Goal: Task Accomplishment & Management: Use online tool/utility

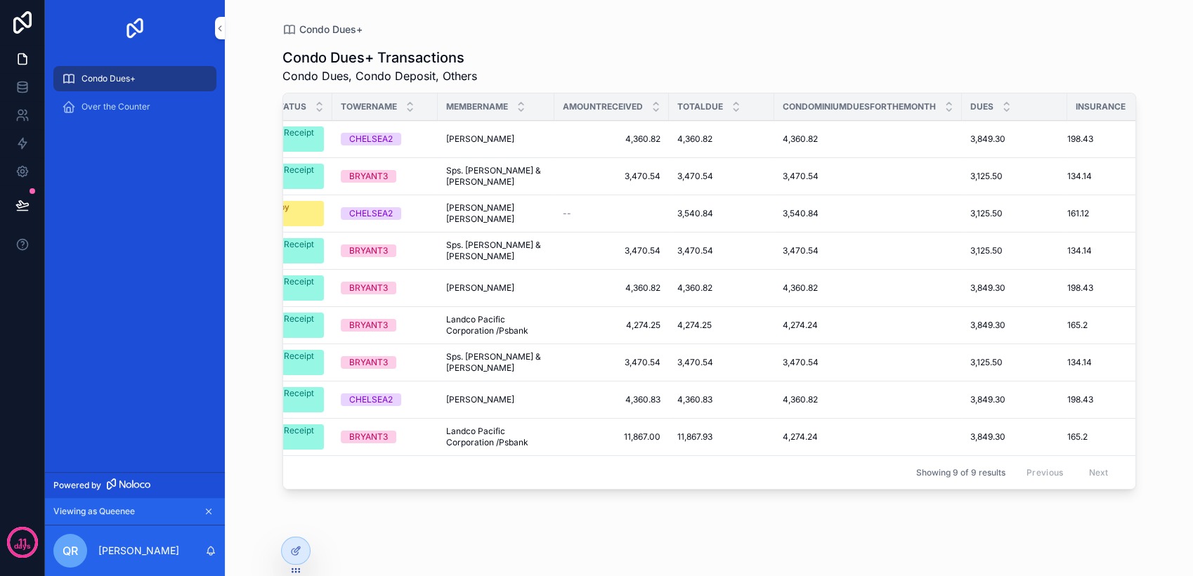
scroll to position [0, 438]
drag, startPoint x: 959, startPoint y: 111, endPoint x: 900, endPoint y: 110, distance: 59.8
click at [592, 110] on th "Condominiumduesforthemonth" at bounding box center [866, 106] width 188 height 27
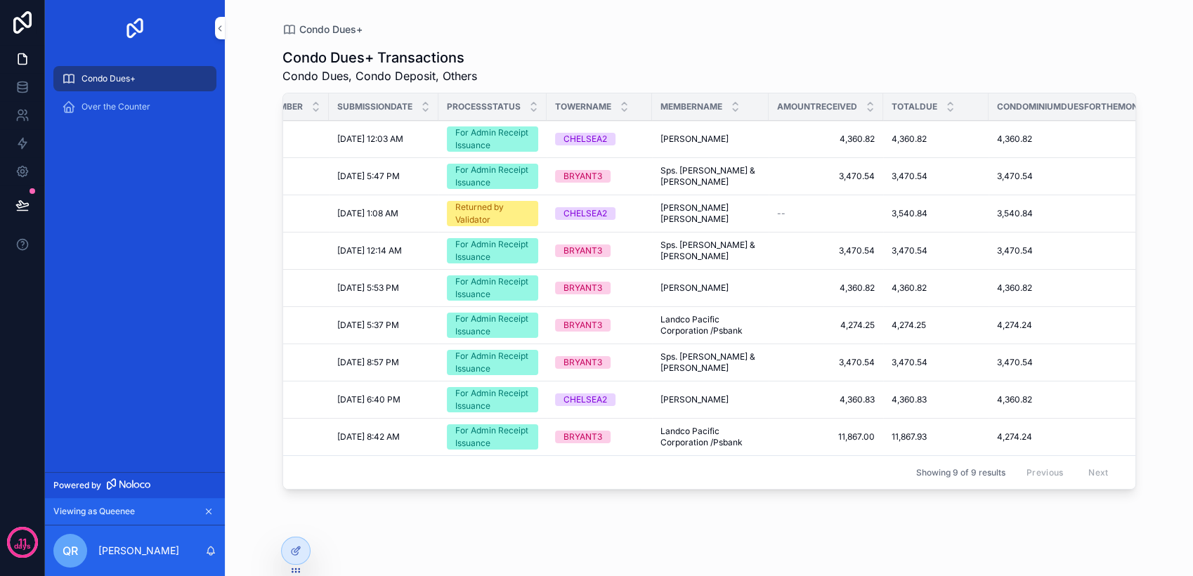
scroll to position [0, 0]
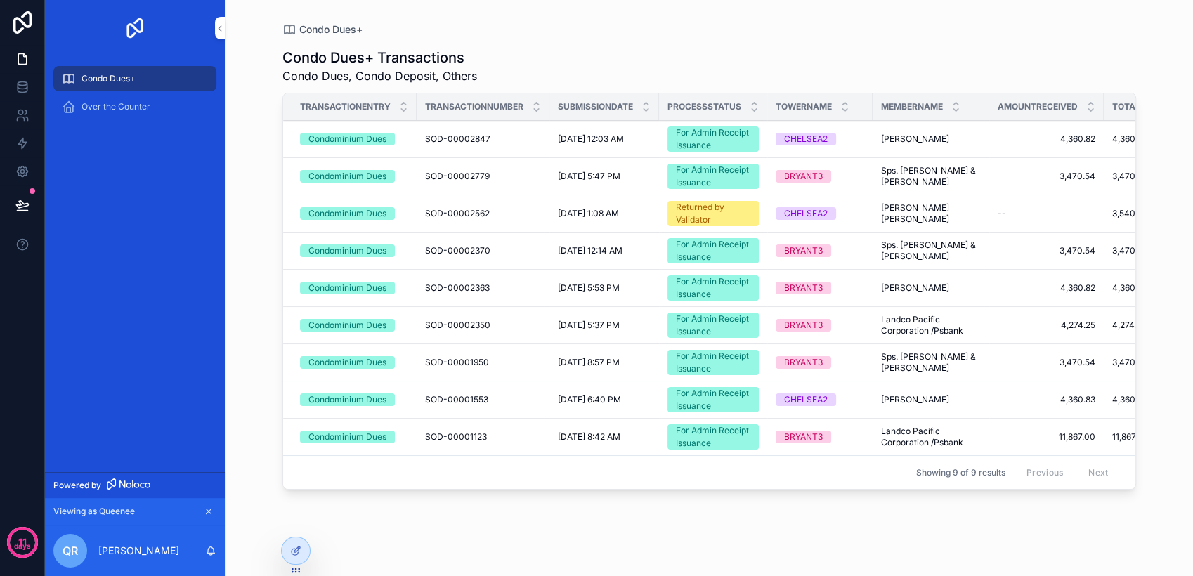
click at [84, 105] on span "Over the Counter" at bounding box center [116, 106] width 69 height 11
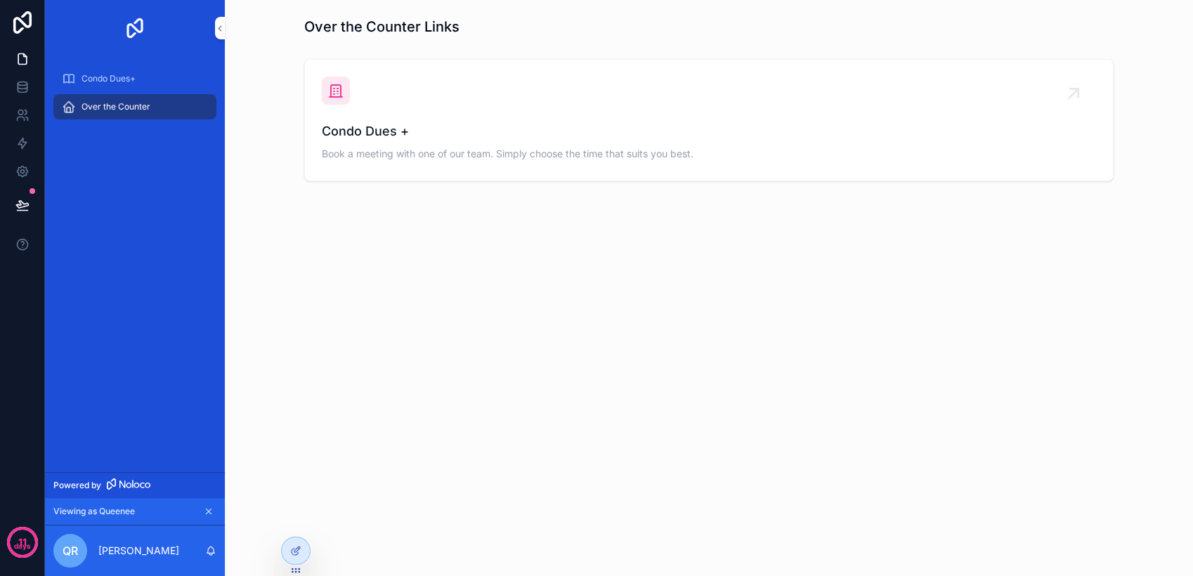
click at [136, 74] on span "Condo Dues+" at bounding box center [109, 78] width 54 height 11
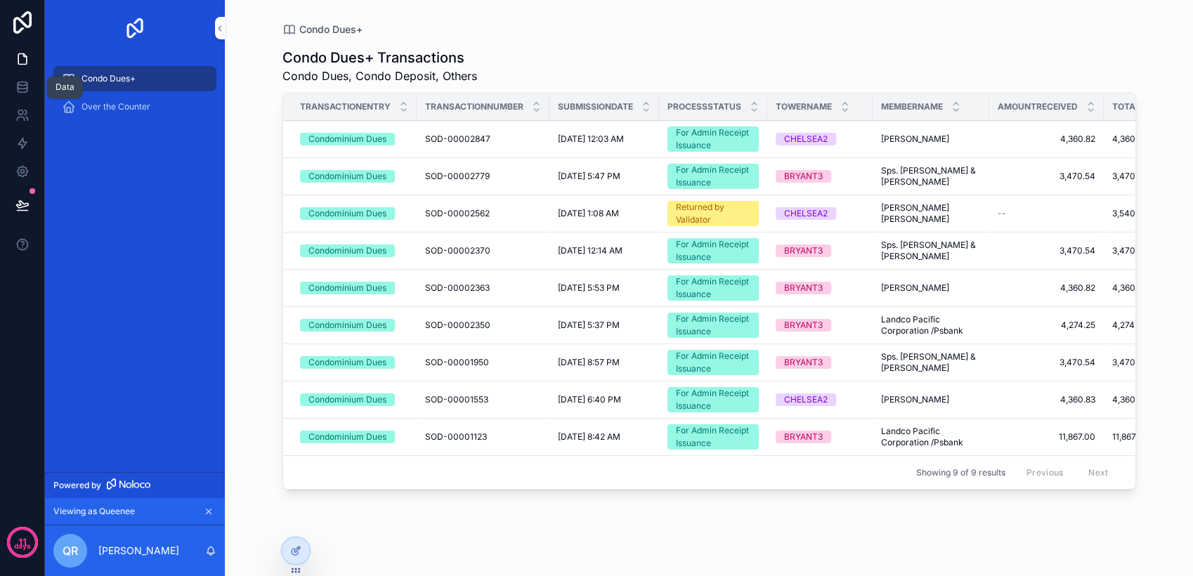
click at [24, 83] on icon at bounding box center [22, 87] width 14 height 14
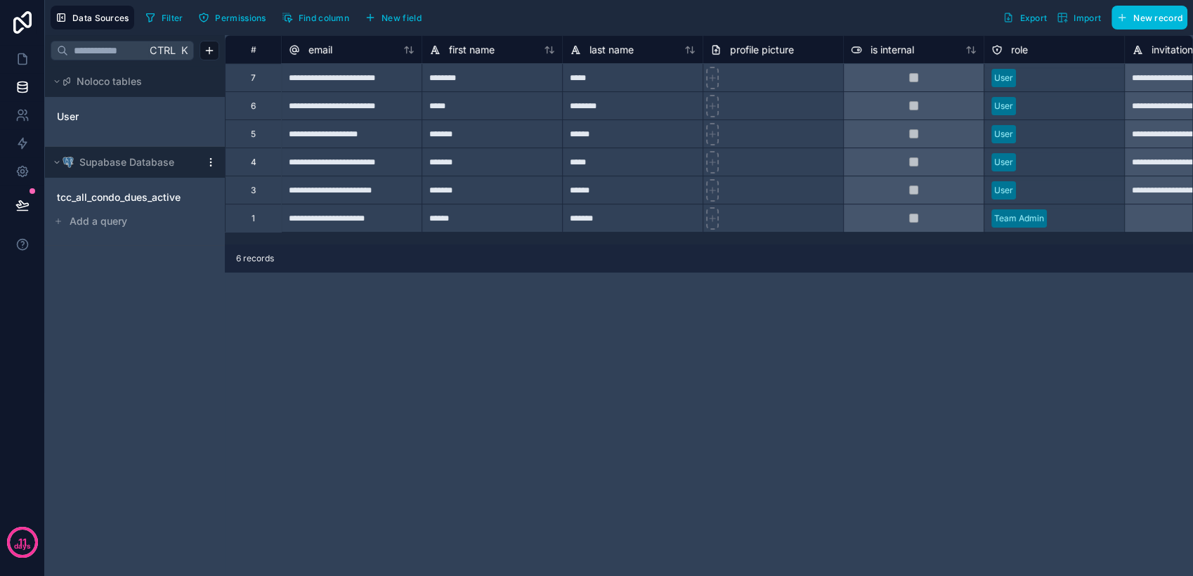
click at [119, 205] on div "tcc_all_condo_dues_active" at bounding box center [135, 197] width 169 height 22
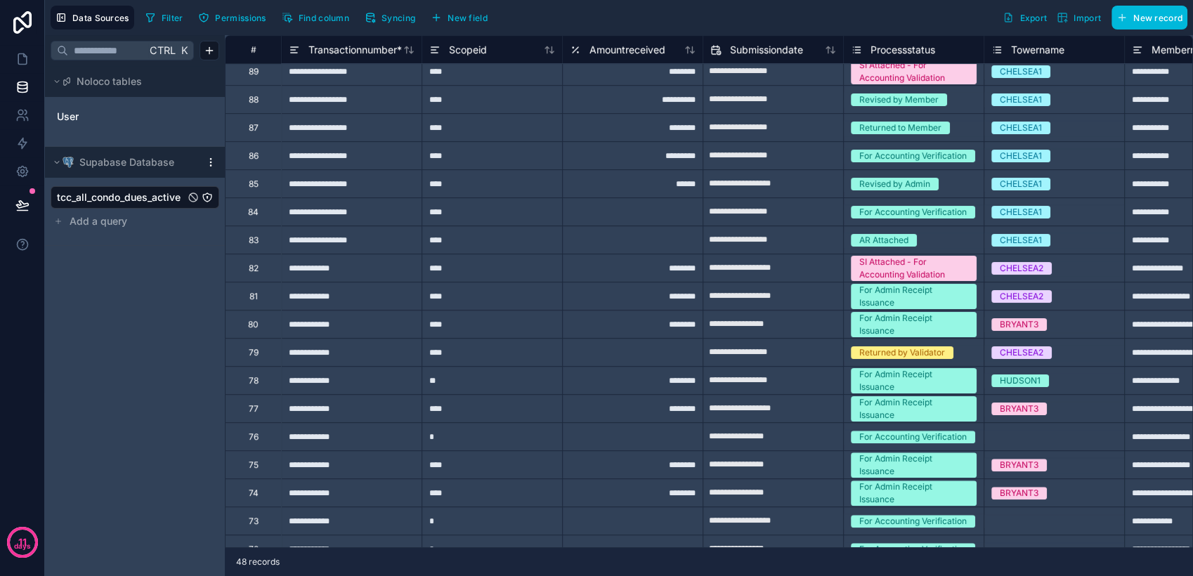
scroll to position [156, 0]
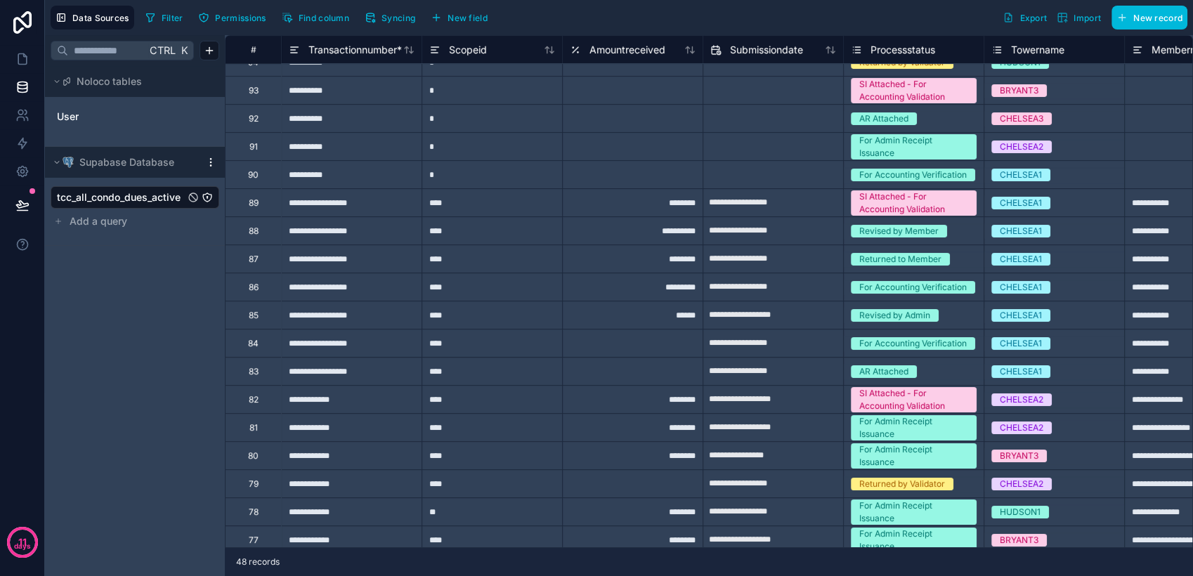
click at [371, 212] on div "**********" at bounding box center [351, 202] width 141 height 28
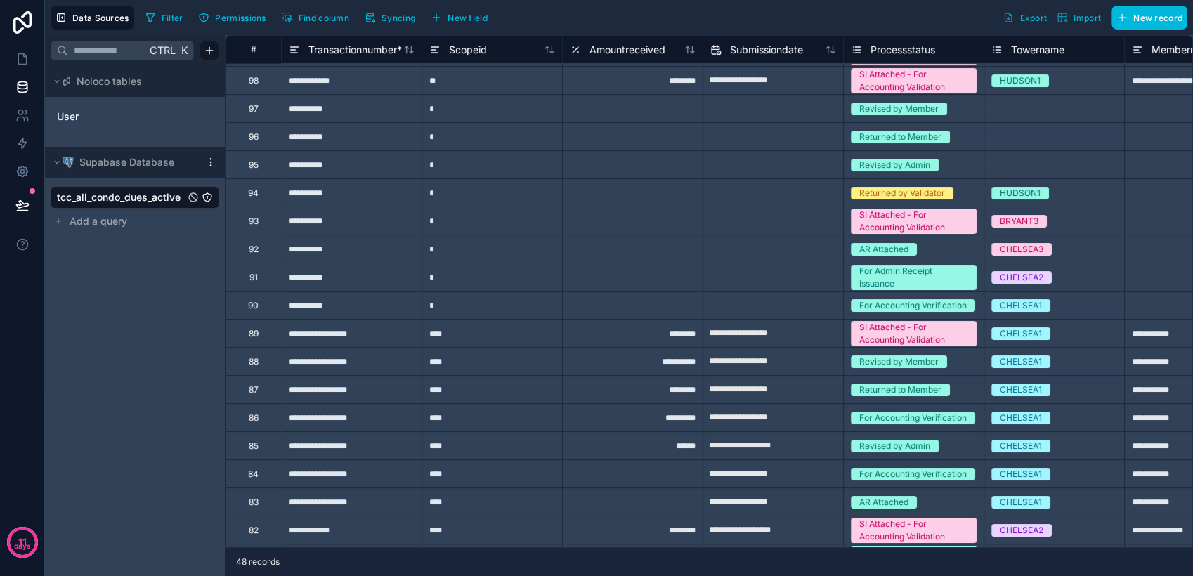
scroll to position [0, 0]
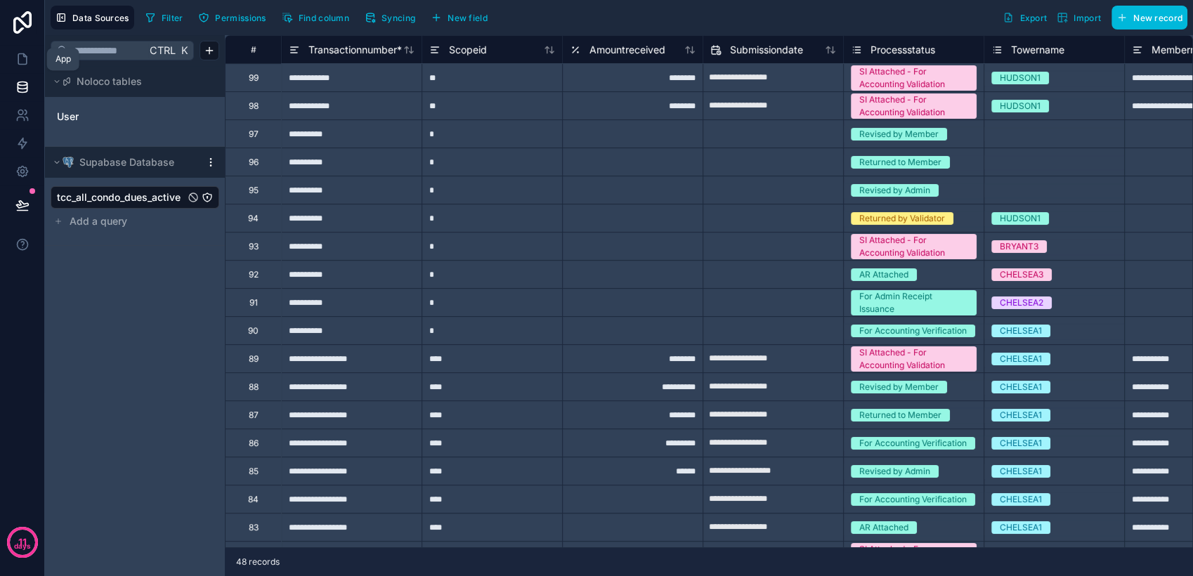
drag, startPoint x: 14, startPoint y: 58, endPoint x: 22, endPoint y: 82, distance: 24.7
click at [13, 58] on link at bounding box center [22, 59] width 44 height 28
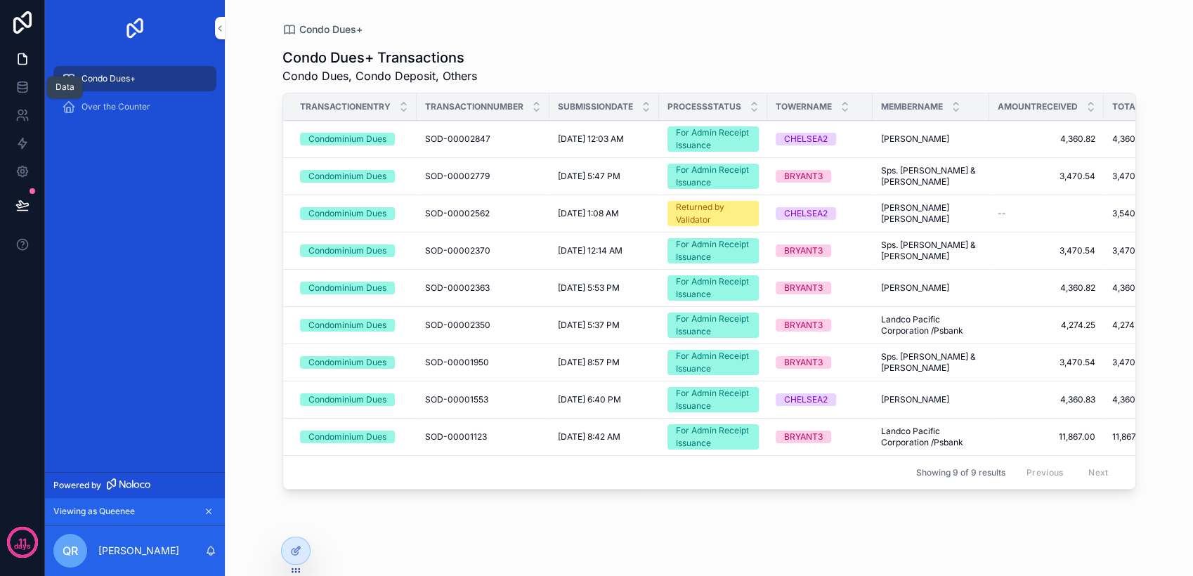
click at [28, 78] on link at bounding box center [22, 87] width 44 height 28
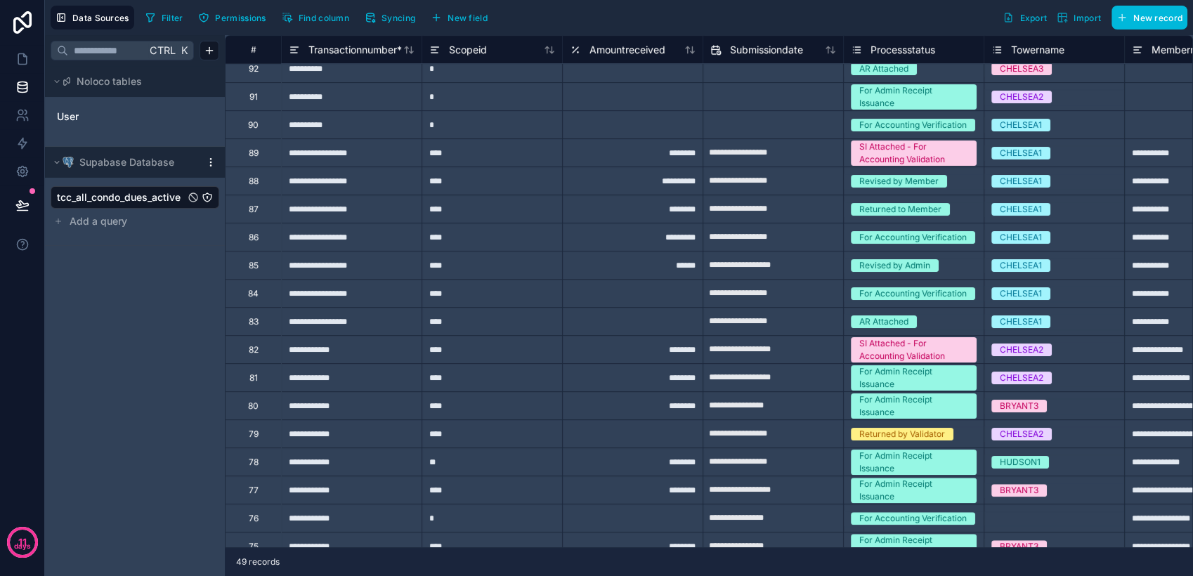
scroll to position [156, 0]
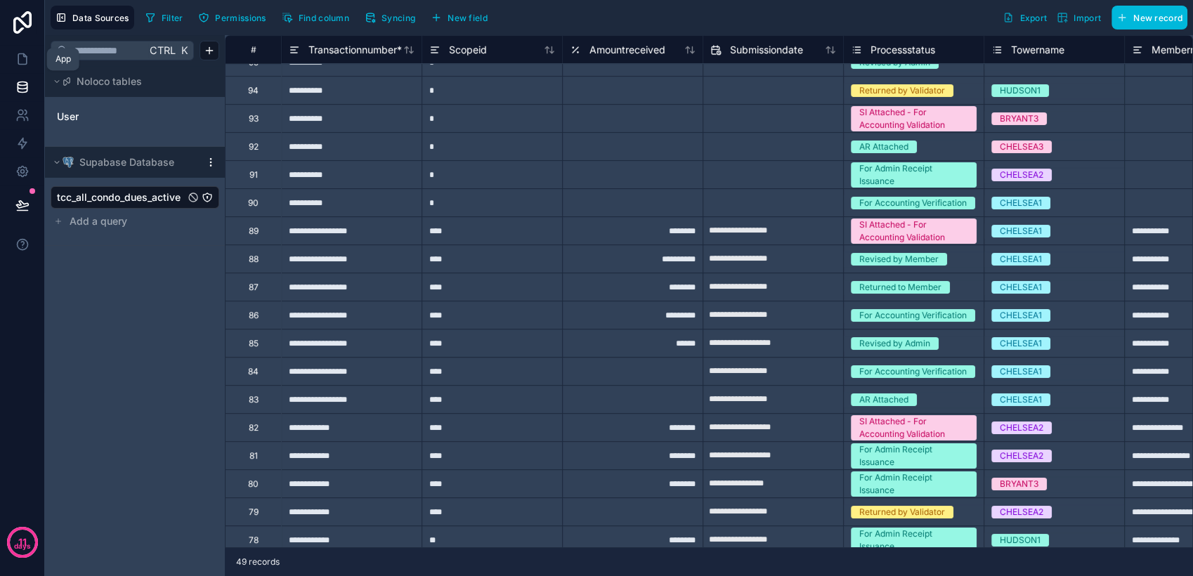
click at [22, 65] on icon at bounding box center [22, 59] width 14 height 14
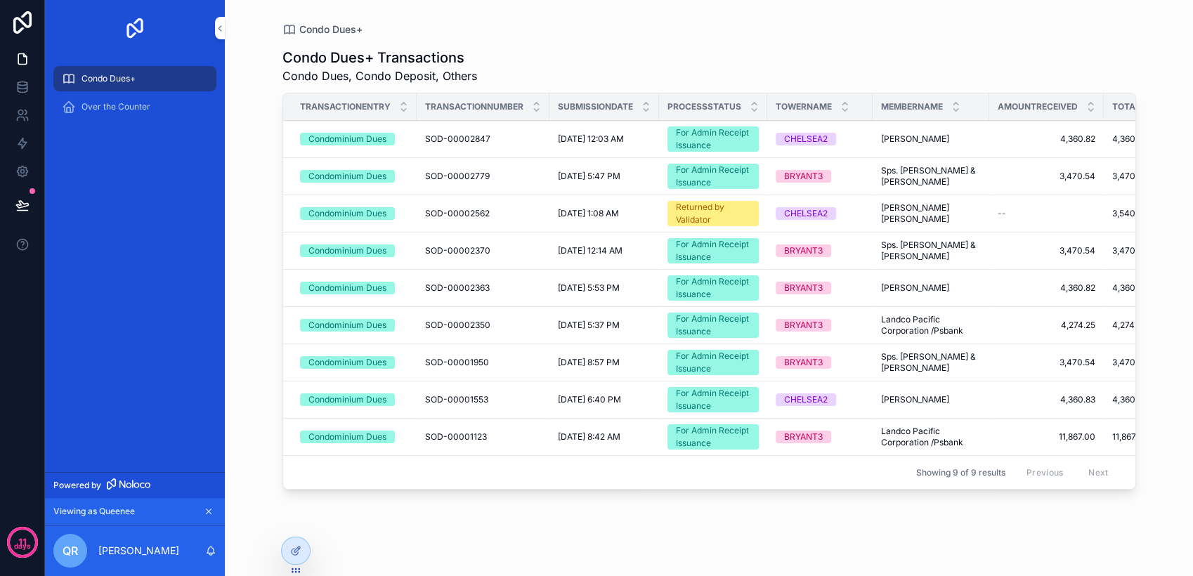
click at [0, 0] on icon at bounding box center [0, 0] width 0 height 0
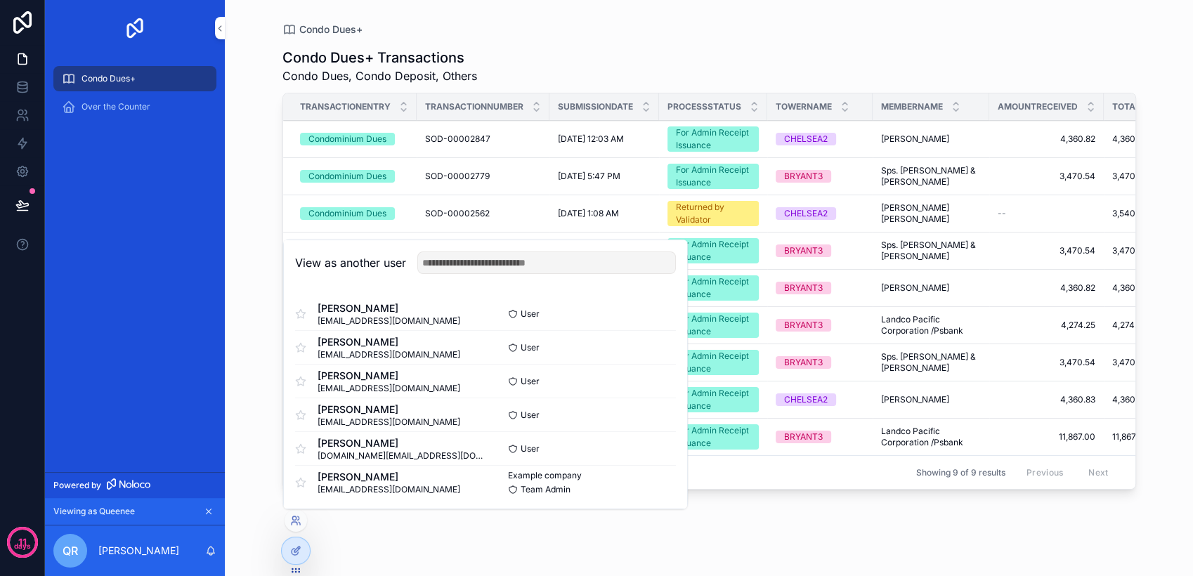
click at [0, 0] on button "Select" at bounding box center [0, 0] width 0 height 0
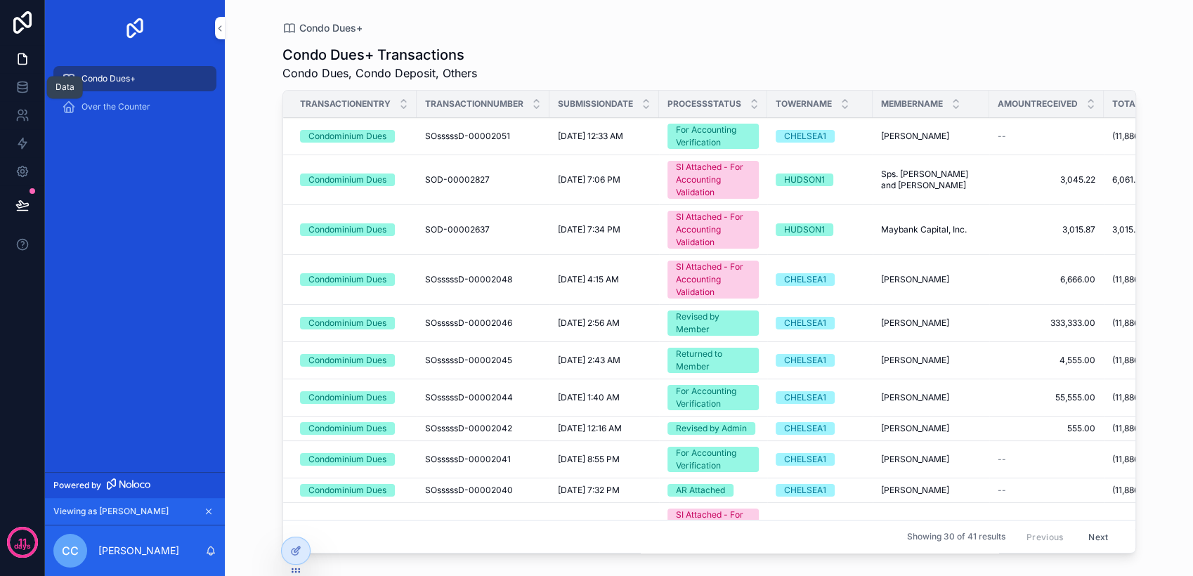
click at [22, 93] on icon at bounding box center [22, 87] width 14 height 14
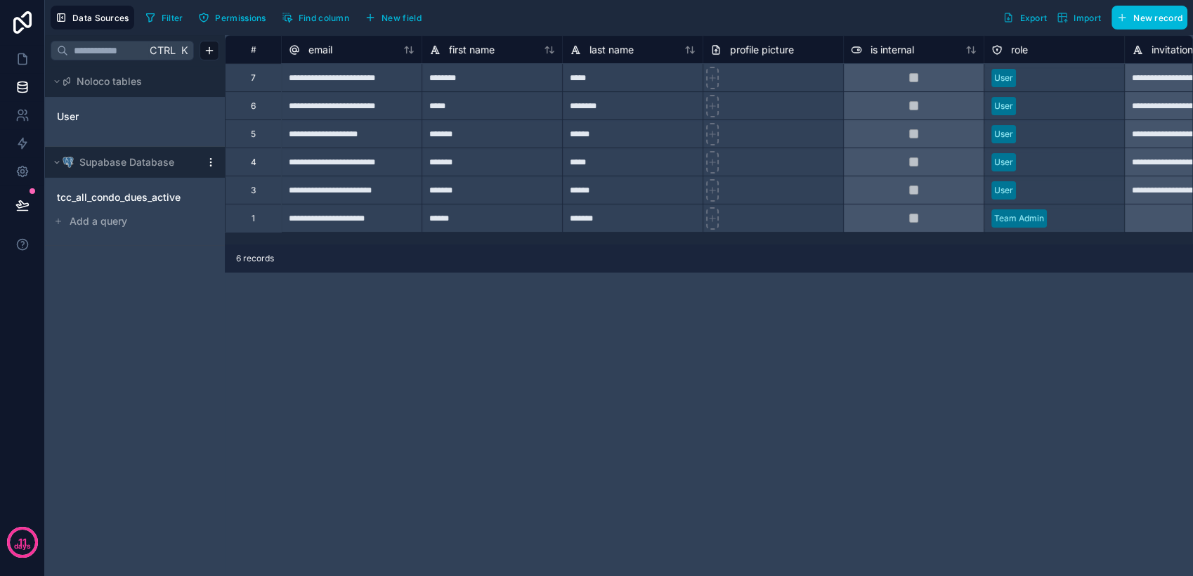
click at [113, 195] on span "tcc_all_condo_dues_active" at bounding box center [119, 197] width 124 height 14
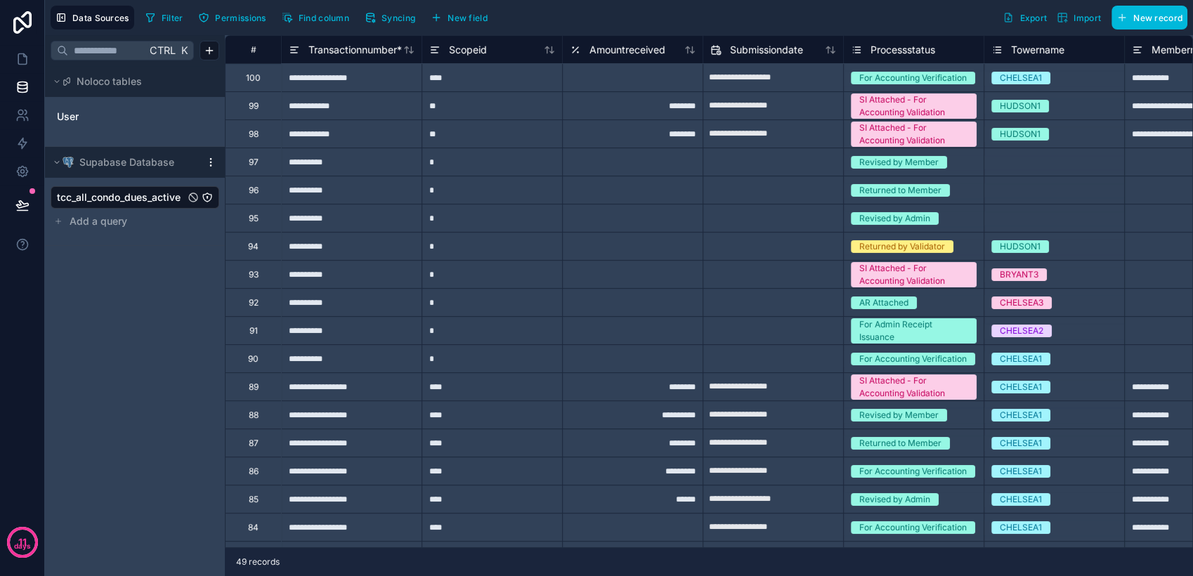
click at [712, 57] on icon at bounding box center [715, 49] width 11 height 17
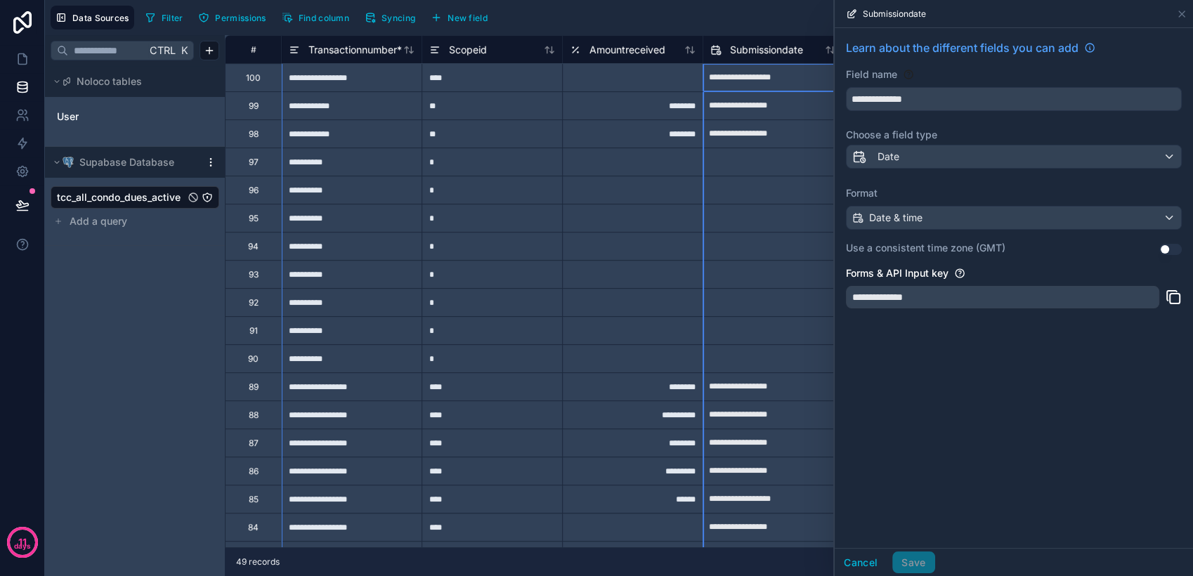
click at [1164, 246] on button "Use setting" at bounding box center [1171, 249] width 22 height 11
click at [911, 559] on button "Save" at bounding box center [913, 563] width 42 height 22
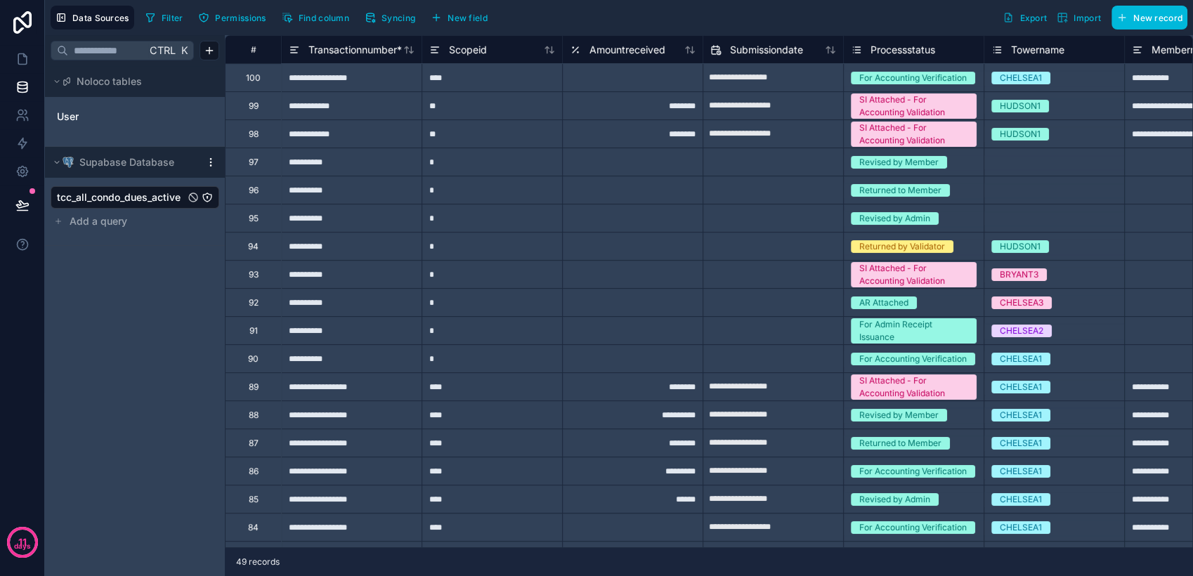
click at [781, 78] on input "**********" at bounding box center [773, 78] width 140 height 22
select select "****"
select select "*"
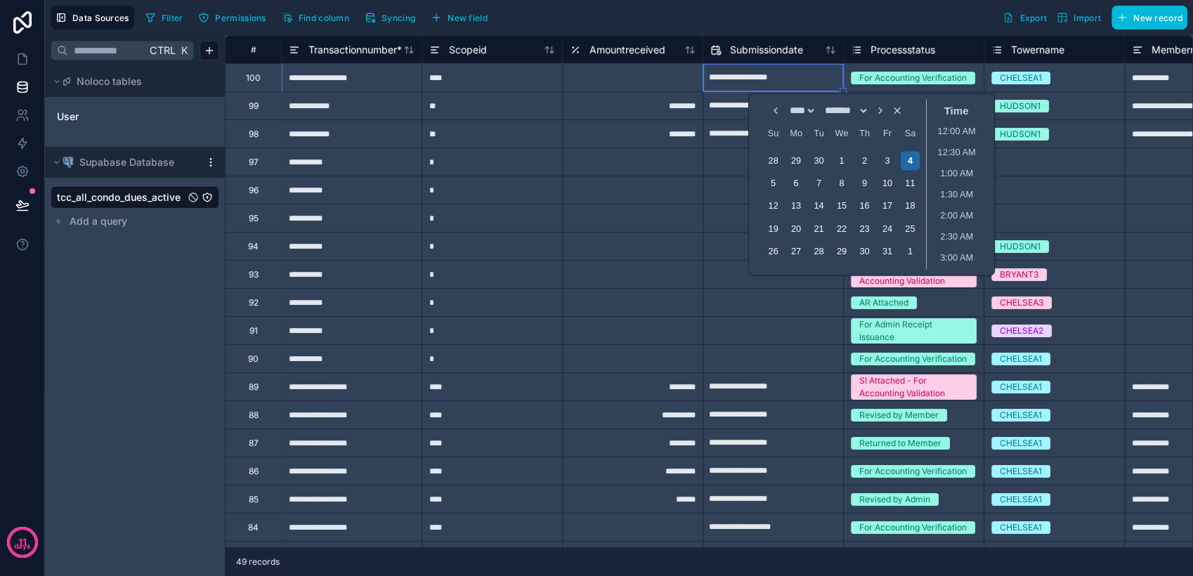
click at [746, 342] on div at bounding box center [773, 330] width 141 height 28
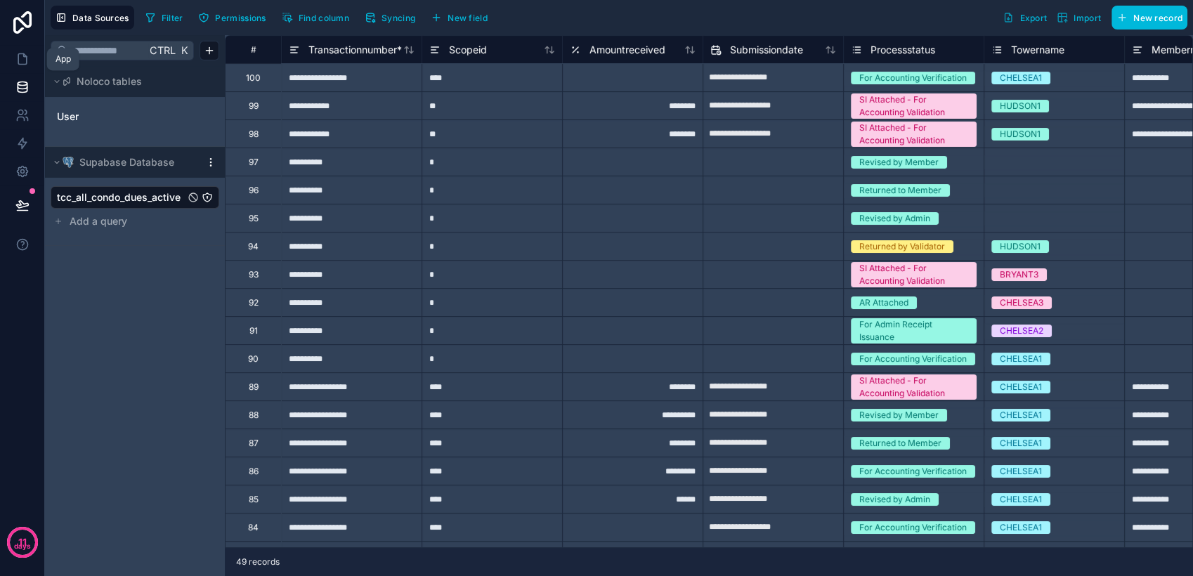
click at [31, 58] on link at bounding box center [22, 59] width 44 height 28
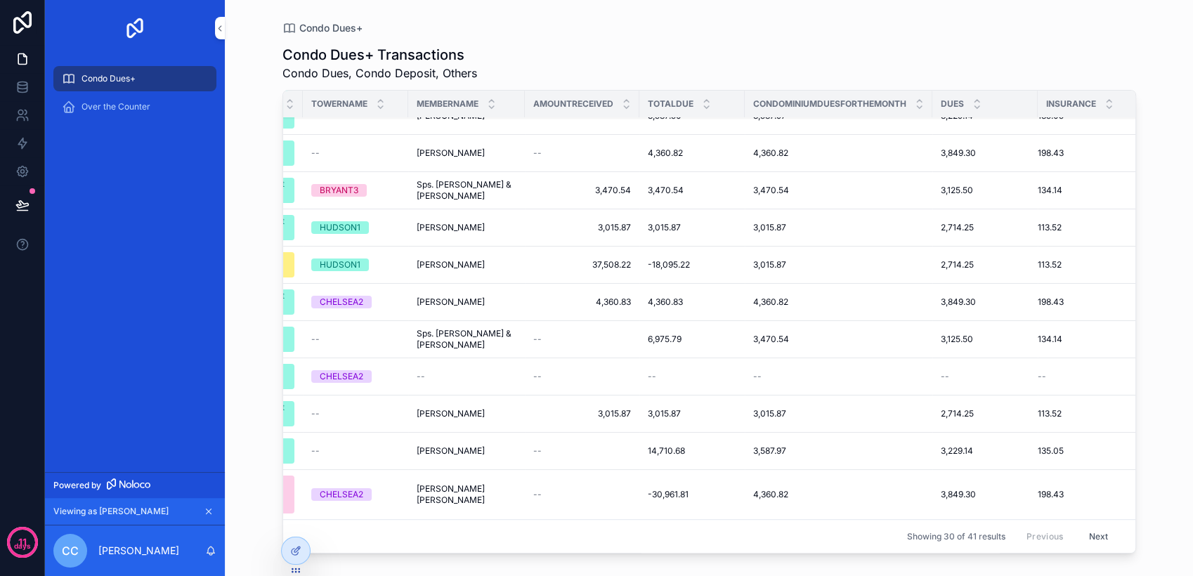
scroll to position [762, 0]
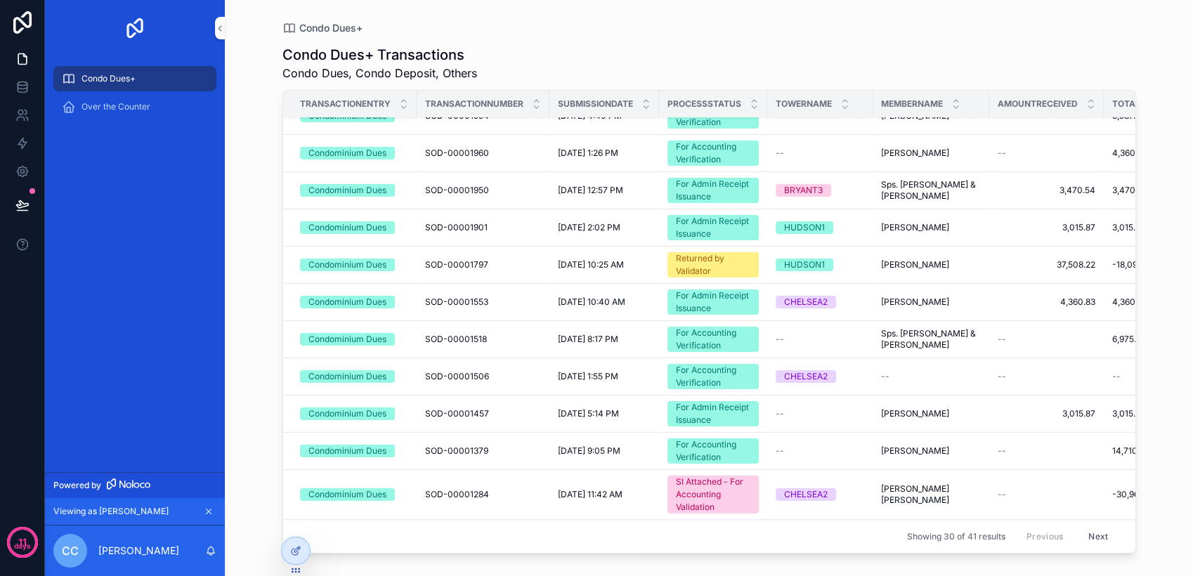
click at [159, 107] on div "Over the Counter" at bounding box center [135, 107] width 146 height 22
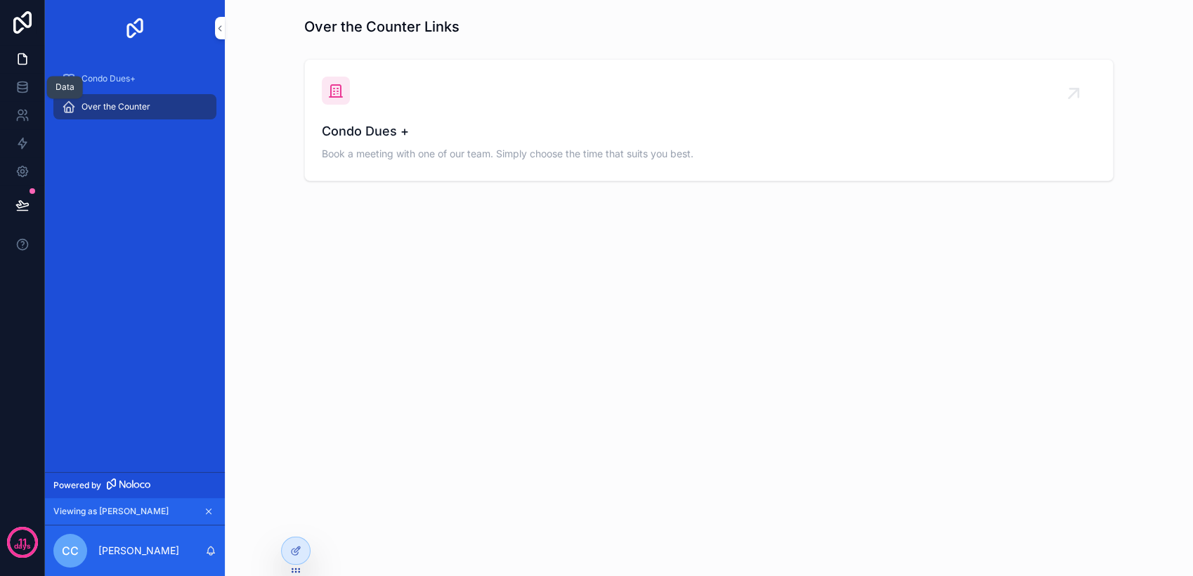
click at [34, 88] on link at bounding box center [22, 87] width 44 height 28
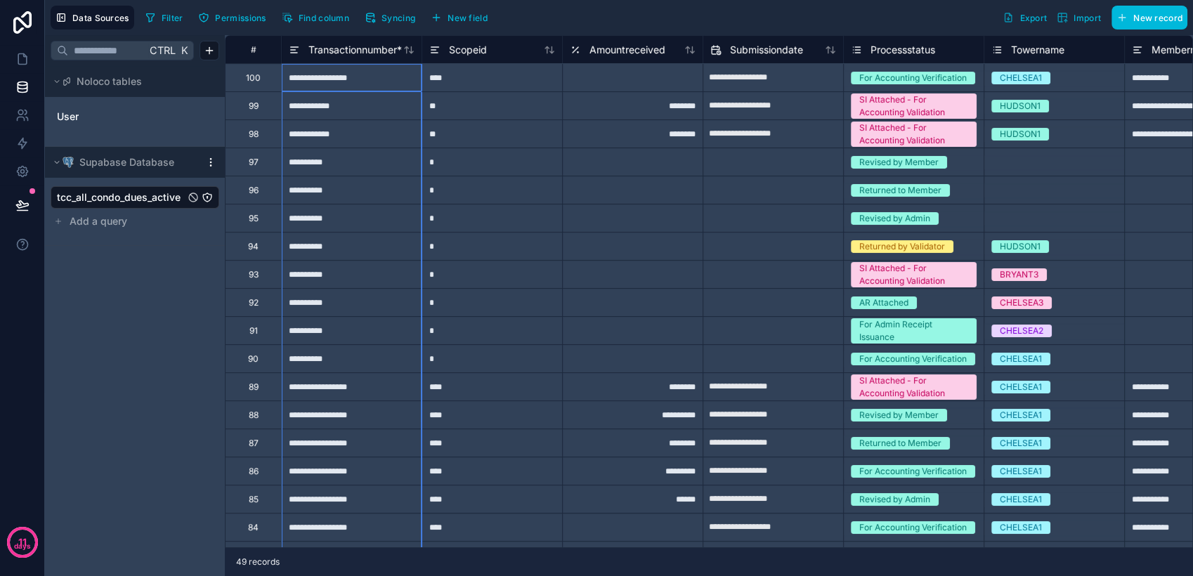
click at [410, 53] on icon at bounding box center [408, 49] width 11 height 11
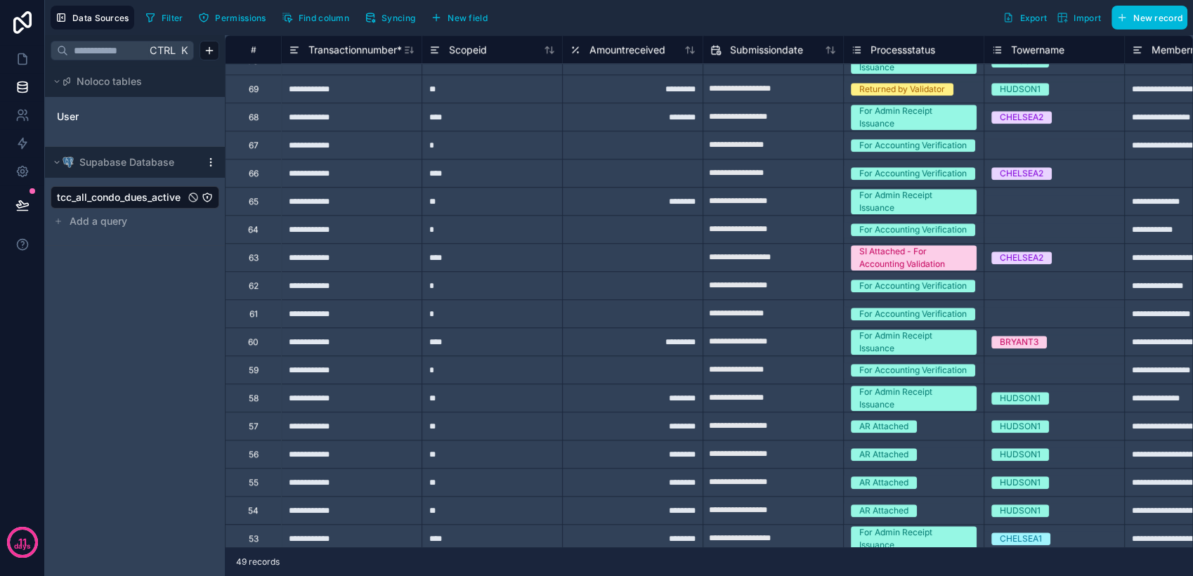
scroll to position [826, 0]
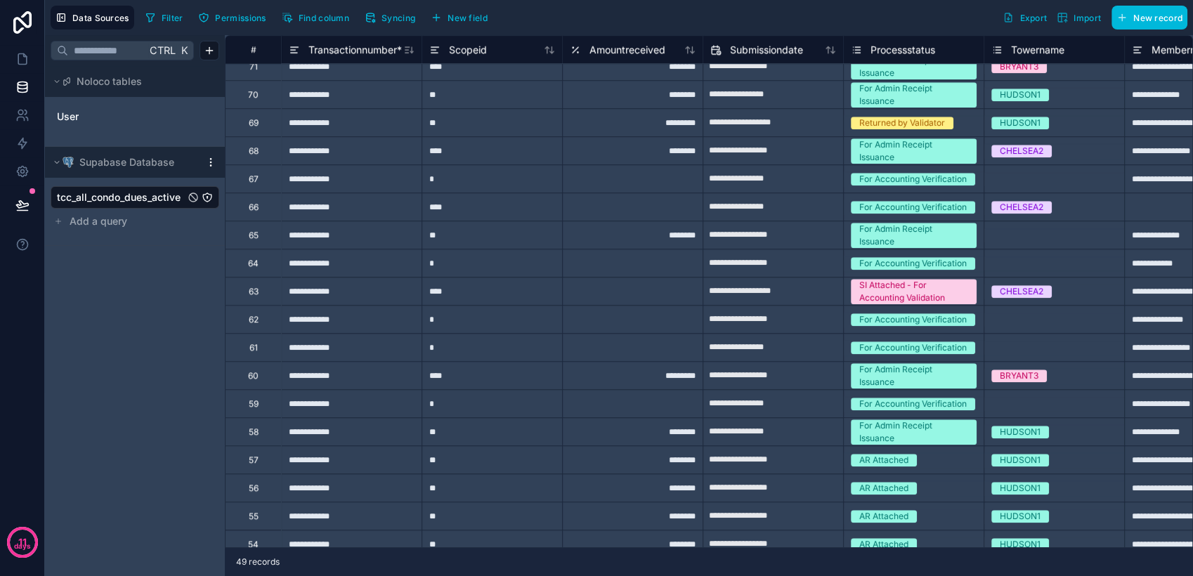
click at [410, 53] on icon at bounding box center [408, 49] width 11 height 11
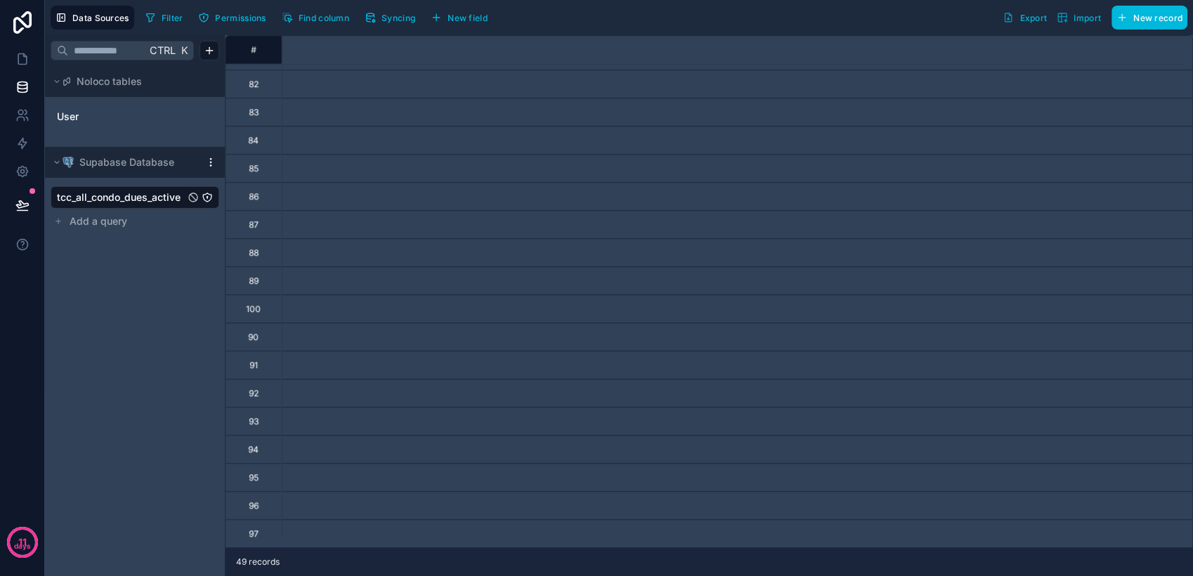
scroll to position [905, 0]
